Goal: Information Seeking & Learning: Learn about a topic

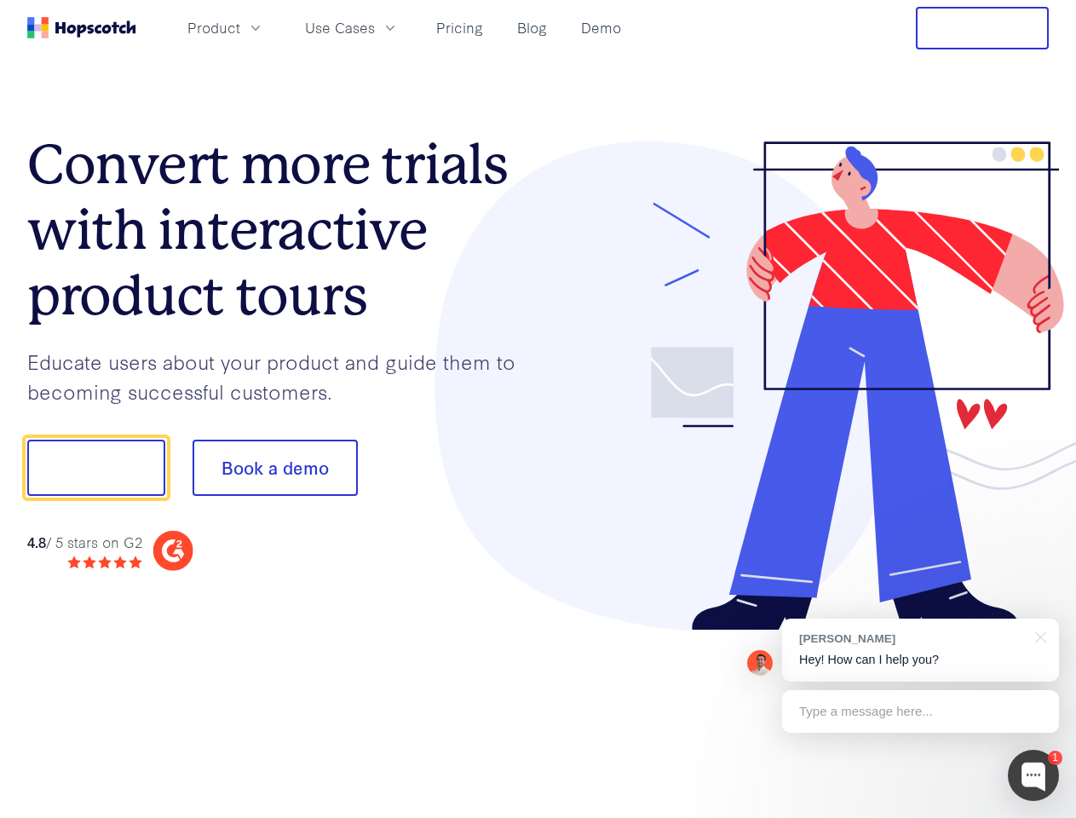
click at [538, 409] on div at bounding box center [793, 386] width 511 height 490
click at [240, 27] on span "Product" at bounding box center [213, 27] width 53 height 21
click at [375, 27] on span "Use Cases" at bounding box center [340, 27] width 70 height 21
click at [982, 28] on button "Free Trial" at bounding box center [982, 28] width 133 height 43
click at [95, 468] on button "Show me!" at bounding box center [96, 468] width 138 height 56
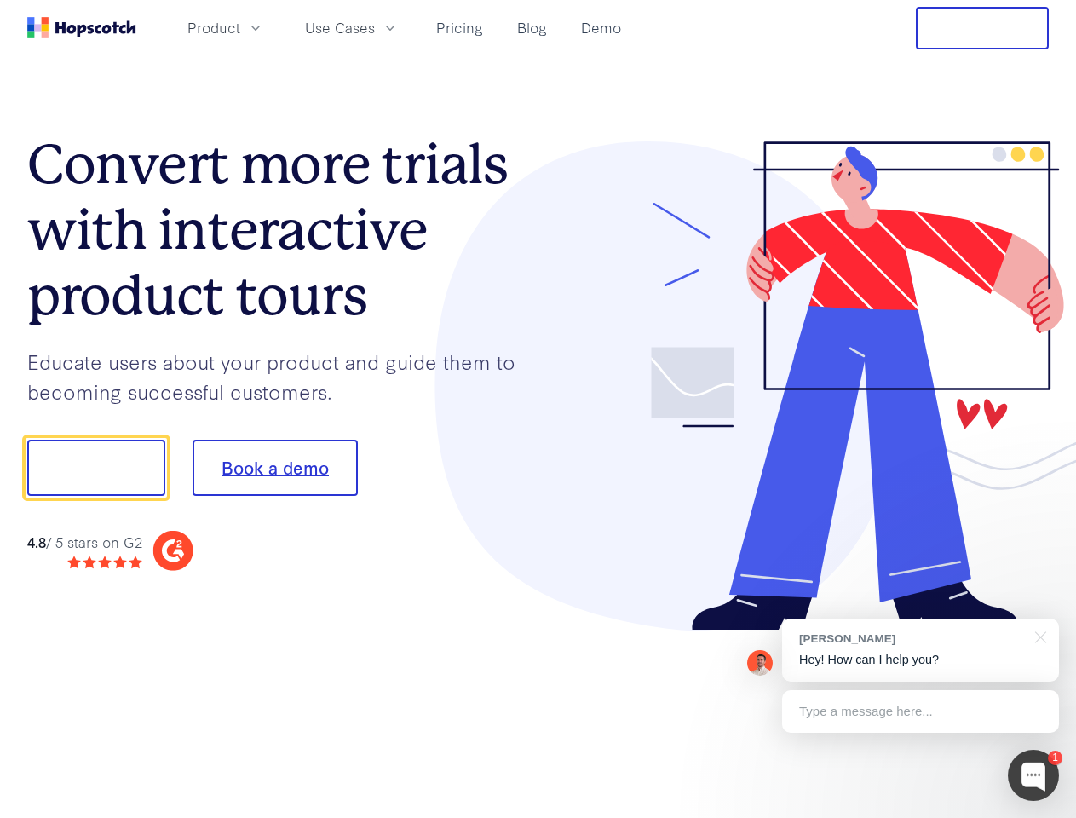
click at [274, 468] on button "Book a demo" at bounding box center [275, 468] width 165 height 56
click at [1033, 775] on div at bounding box center [1033, 775] width 51 height 51
click at [920, 650] on div "[PERSON_NAME] Hey! How can I help you?" at bounding box center [920, 650] width 277 height 63
click at [1038, 636] on div at bounding box center [899, 465] width 319 height 568
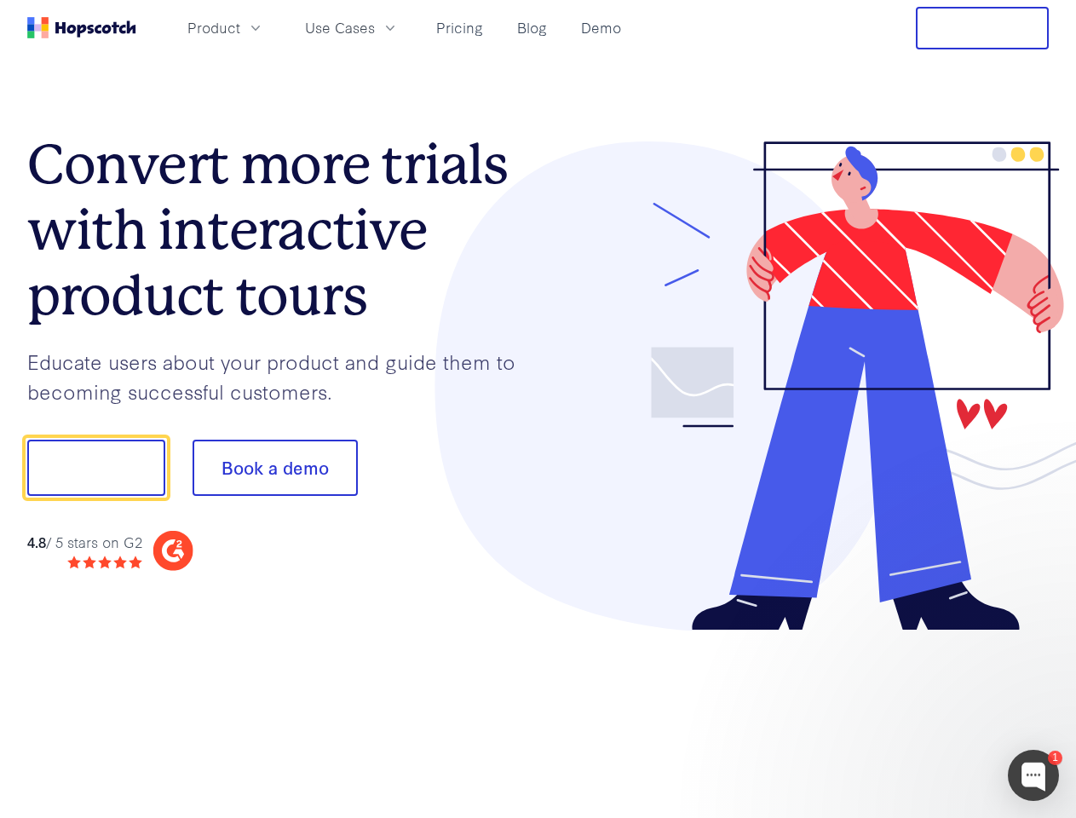
click at [920, 711] on div at bounding box center [899, 465] width 319 height 568
